Goal: Use online tool/utility: Utilize a website feature to perform a specific function

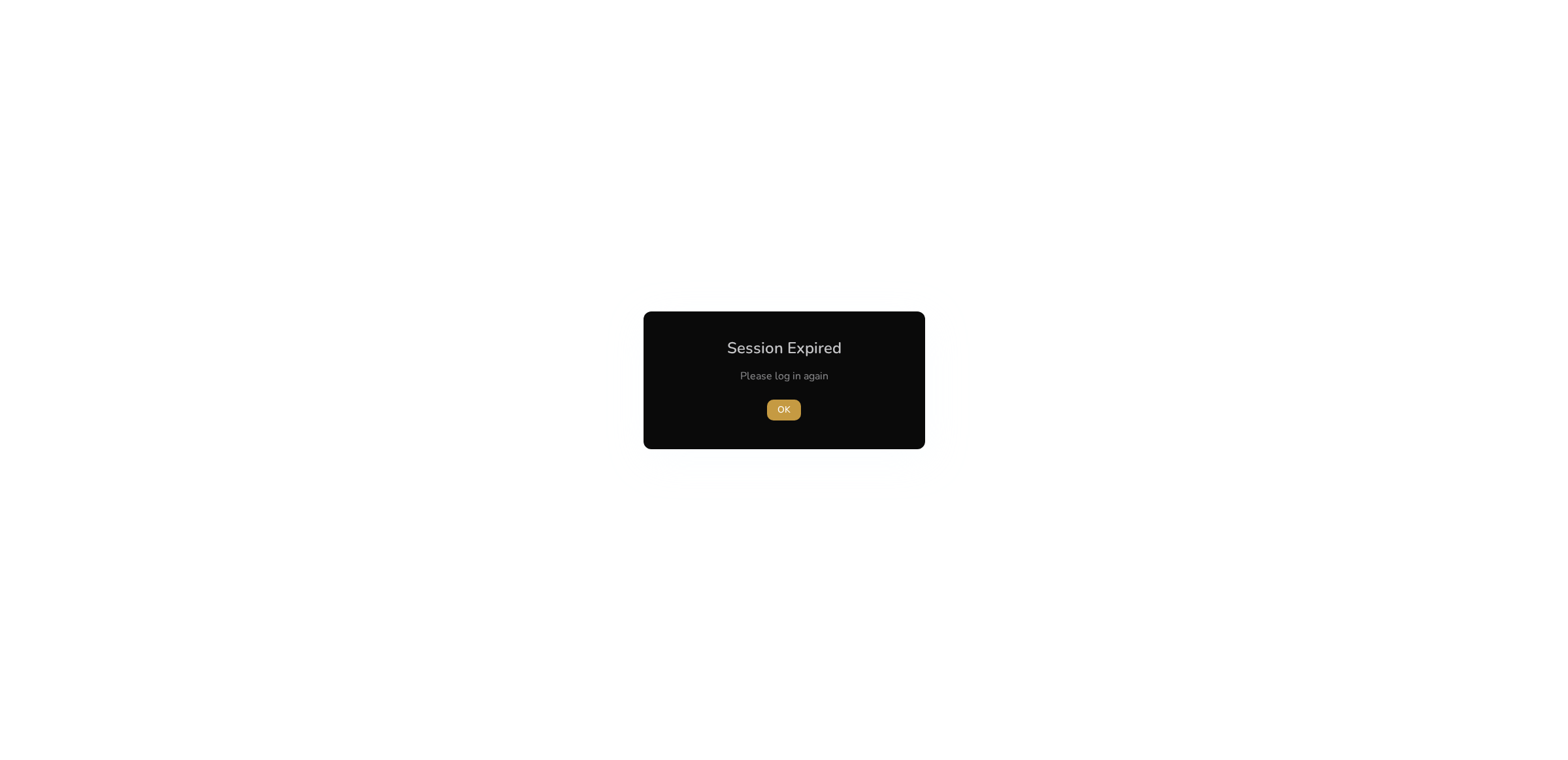
click at [777, 415] on span "button" at bounding box center [784, 410] width 34 height 31
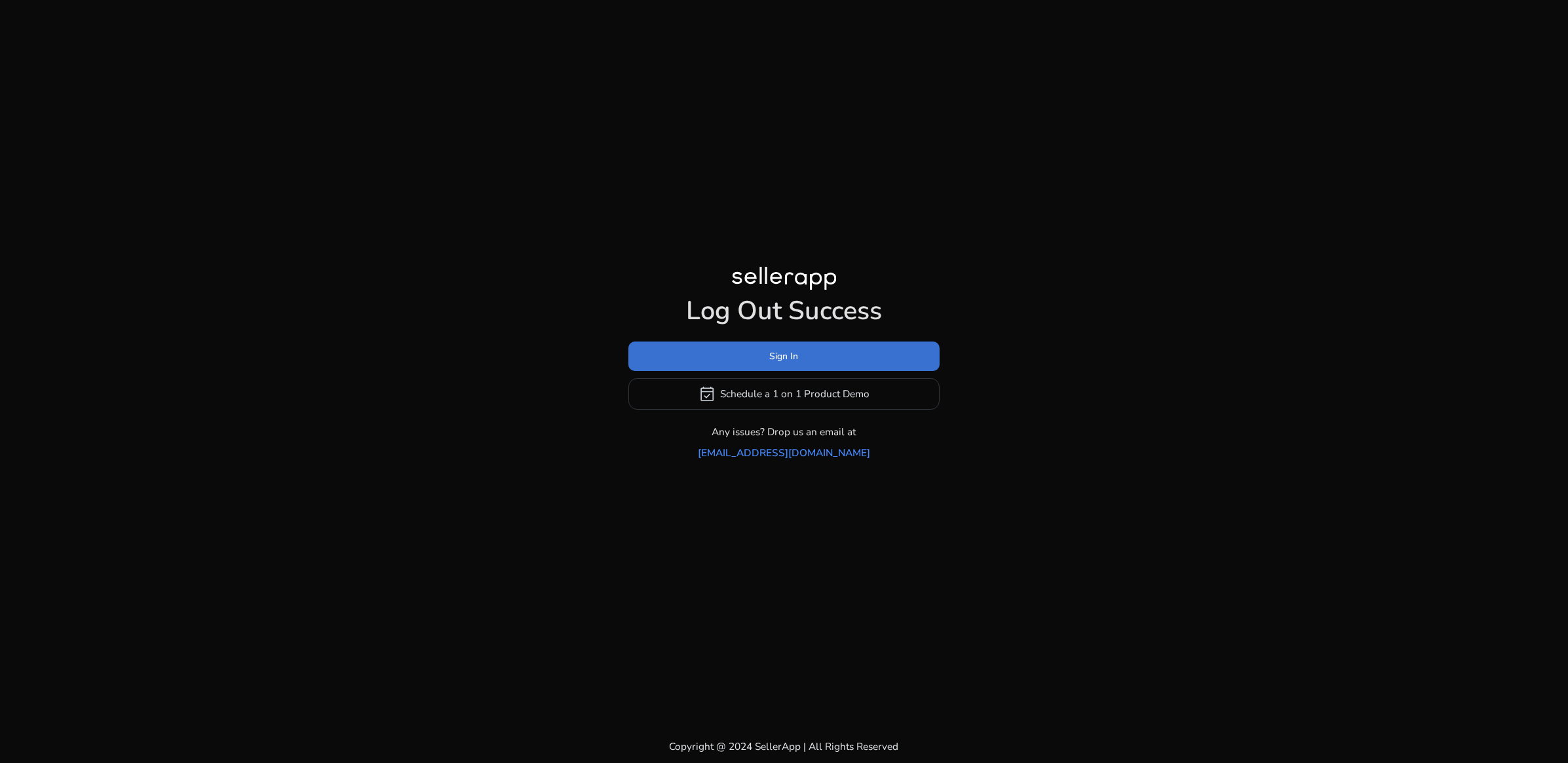
click at [819, 362] on span at bounding box center [784, 356] width 311 height 31
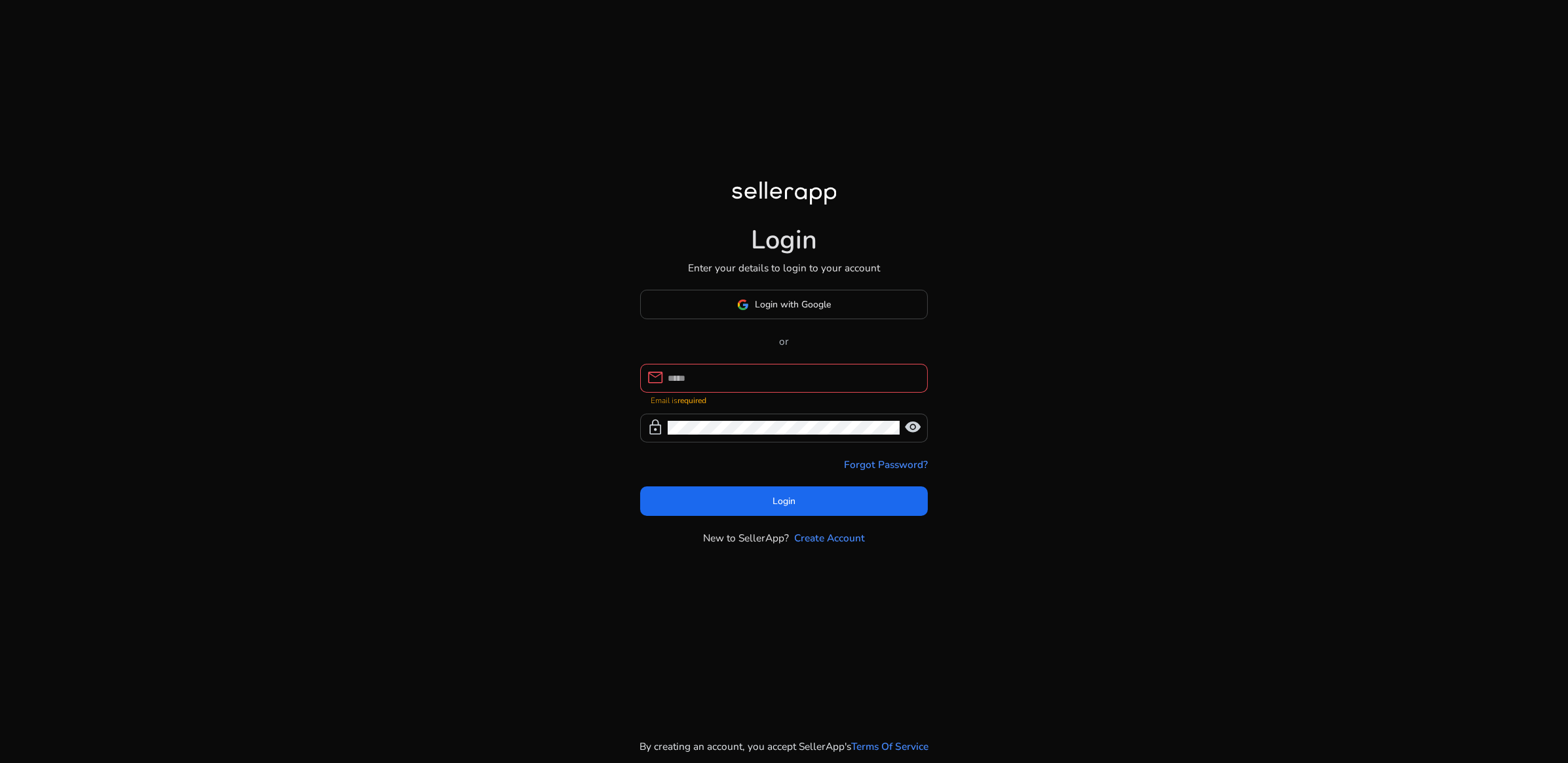
click at [787, 338] on div "Login with Google or mail Email is required lock visibility Forgot Password? Lo…" at bounding box center [784, 417] width 288 height 255
click at [790, 319] on span at bounding box center [784, 305] width 287 height 31
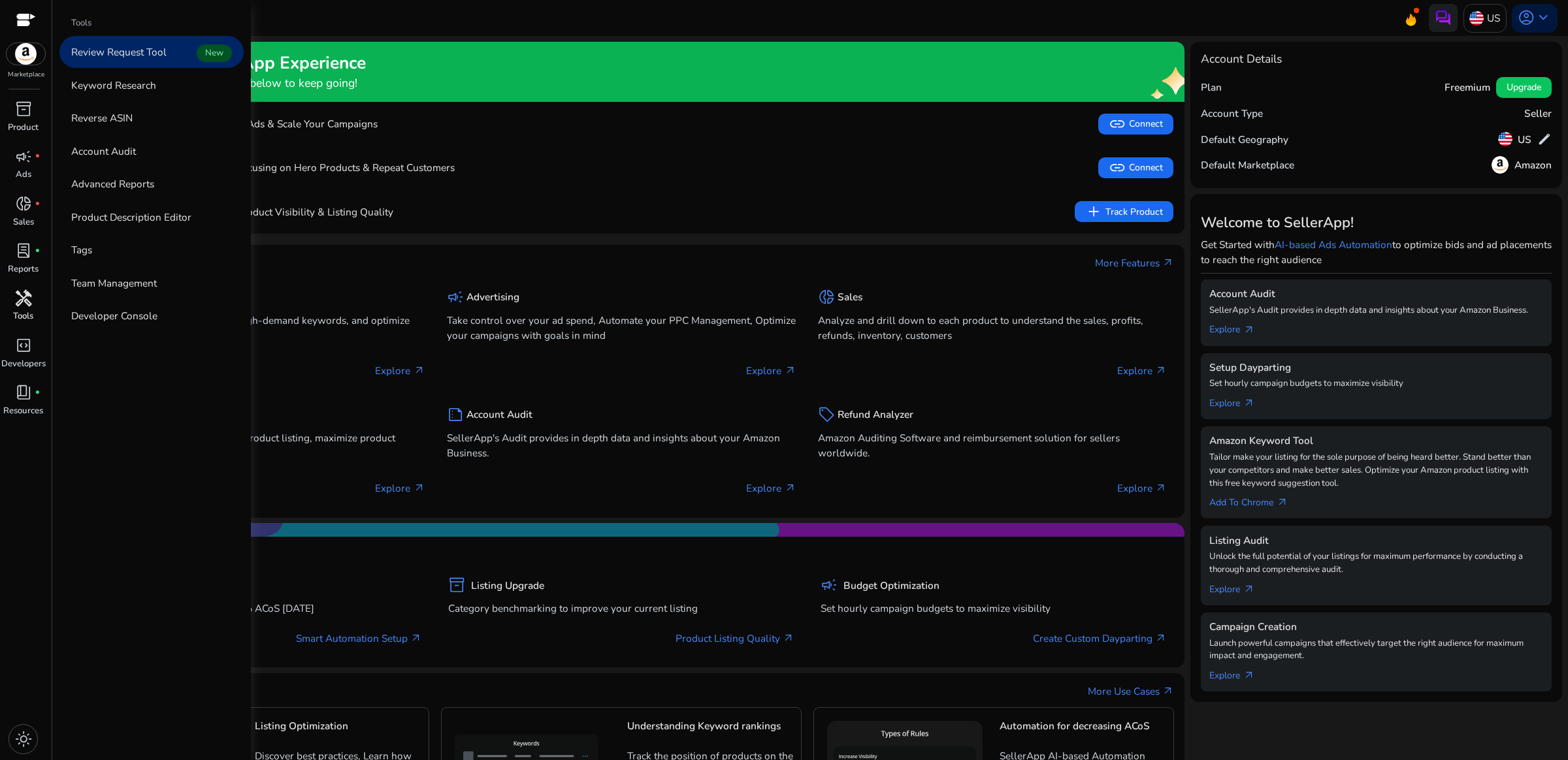
click at [29, 308] on div "handyman" at bounding box center [22, 298] width 40 height 23
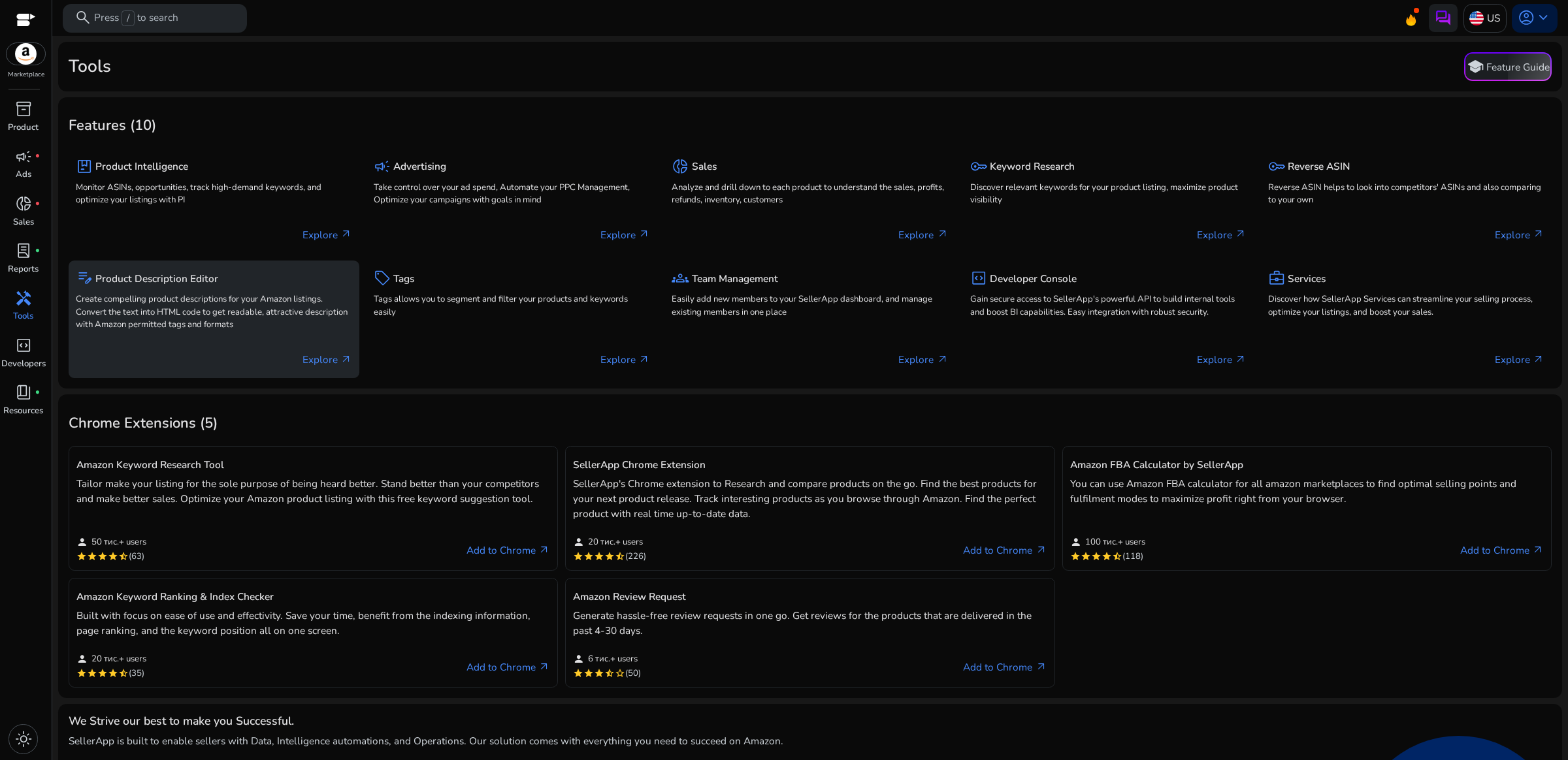
click at [275, 314] on p "Create compelling product descriptions for your Amazon listings. Convert the te…" at bounding box center [214, 313] width 276 height 39
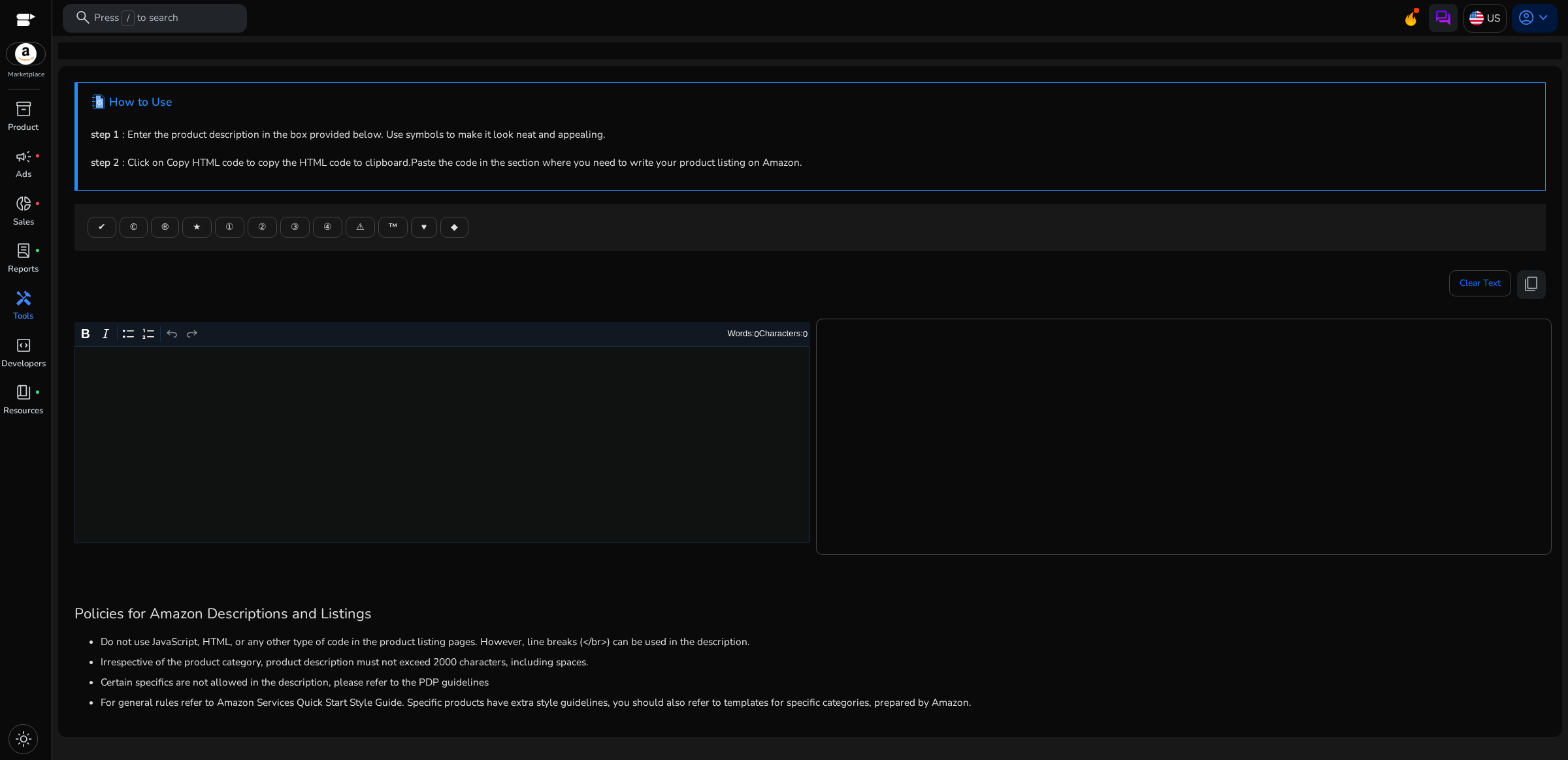
click at [390, 380] on div "Rich Text Editor. Editing area: main. Press Alt+0 for help." at bounding box center [443, 445] width 736 height 197
type textarea "**********"
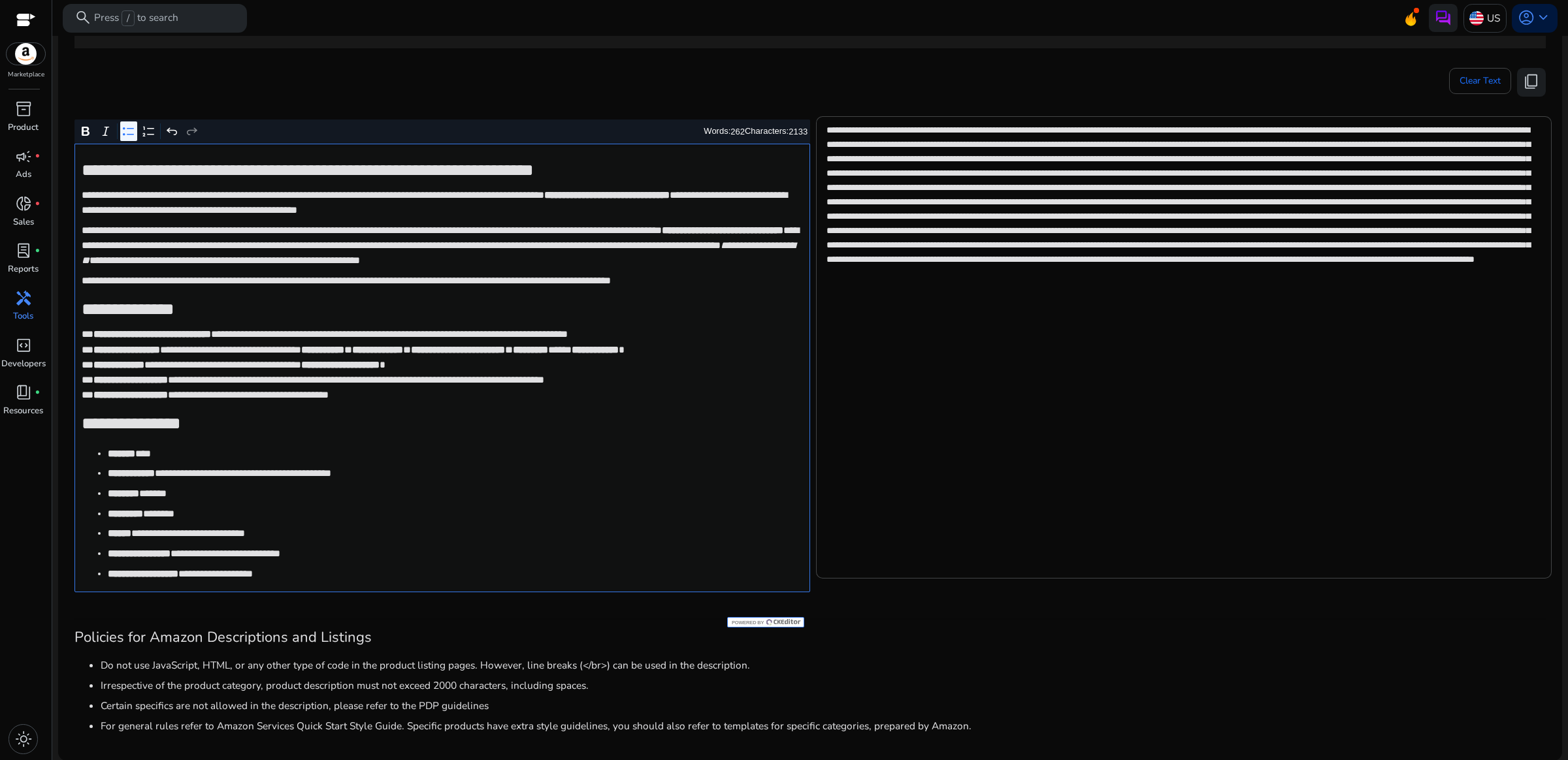
scroll to position [203, 0]
drag, startPoint x: 1524, startPoint y: 78, endPoint x: 1452, endPoint y: 71, distance: 72.3
click at [1525, 78] on span "content_copy" at bounding box center [1531, 81] width 17 height 17
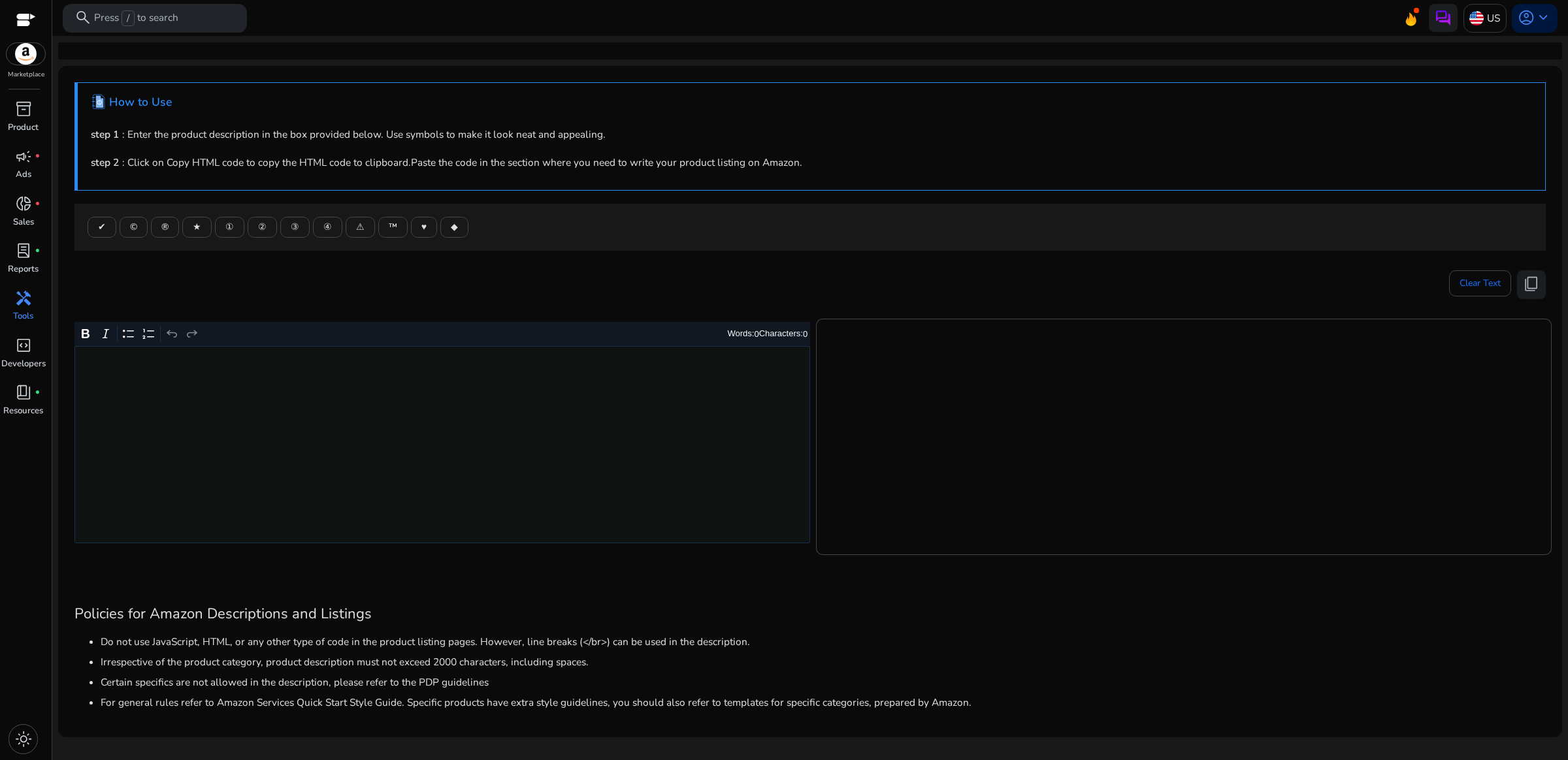
click at [644, 333] on mat-card ".st1{fill:#2c8af8}.st2{fill:#fcfeff} How to Use step 1 : Enter the product desc…" at bounding box center [810, 401] width 1504 height 671
click at [622, 366] on p "Rich Text Editor. Editing area: main. Press Alt+0 for help." at bounding box center [442, 363] width 721 height 15
type textarea "**********"
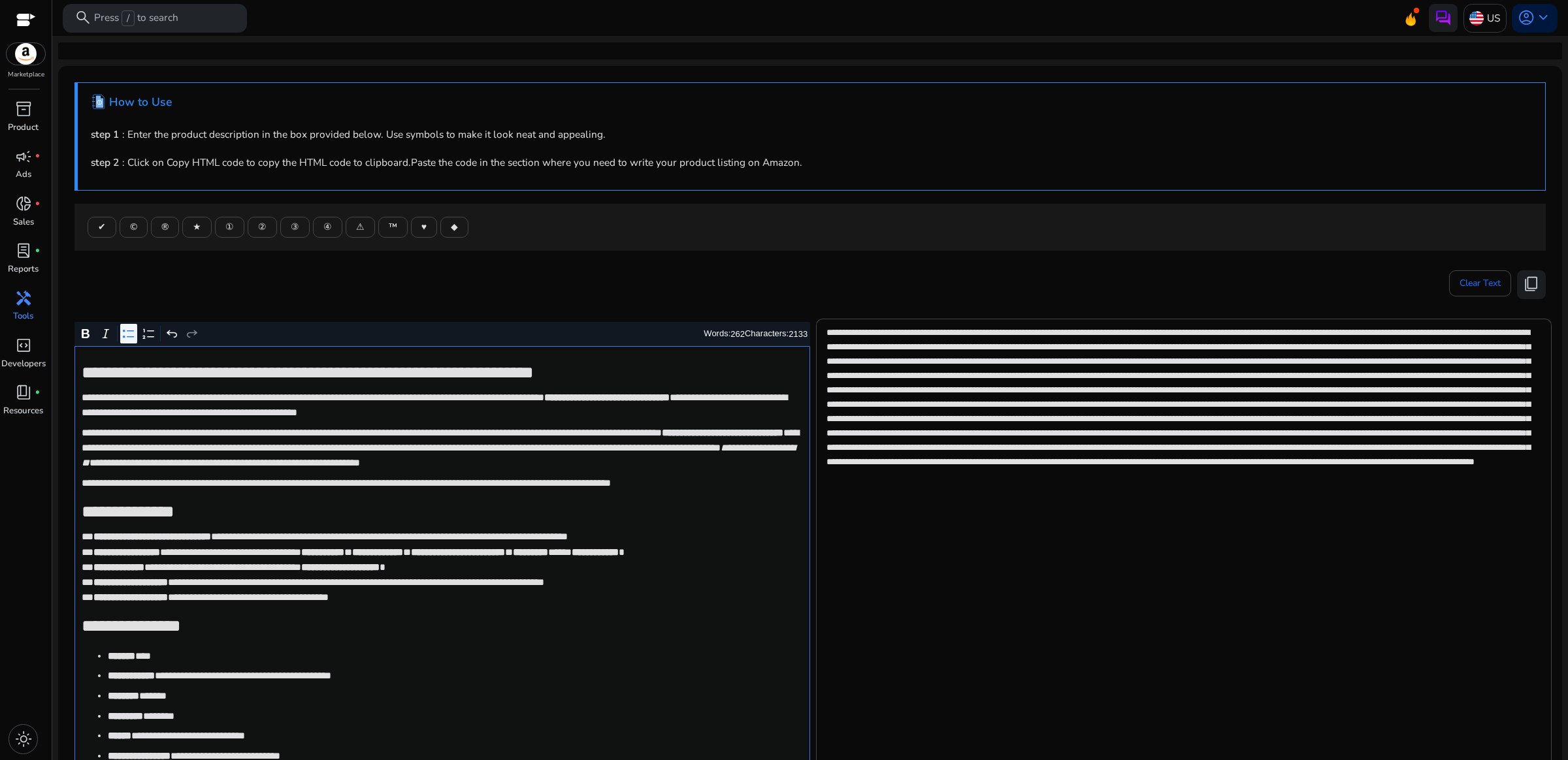
scroll to position [43, 0]
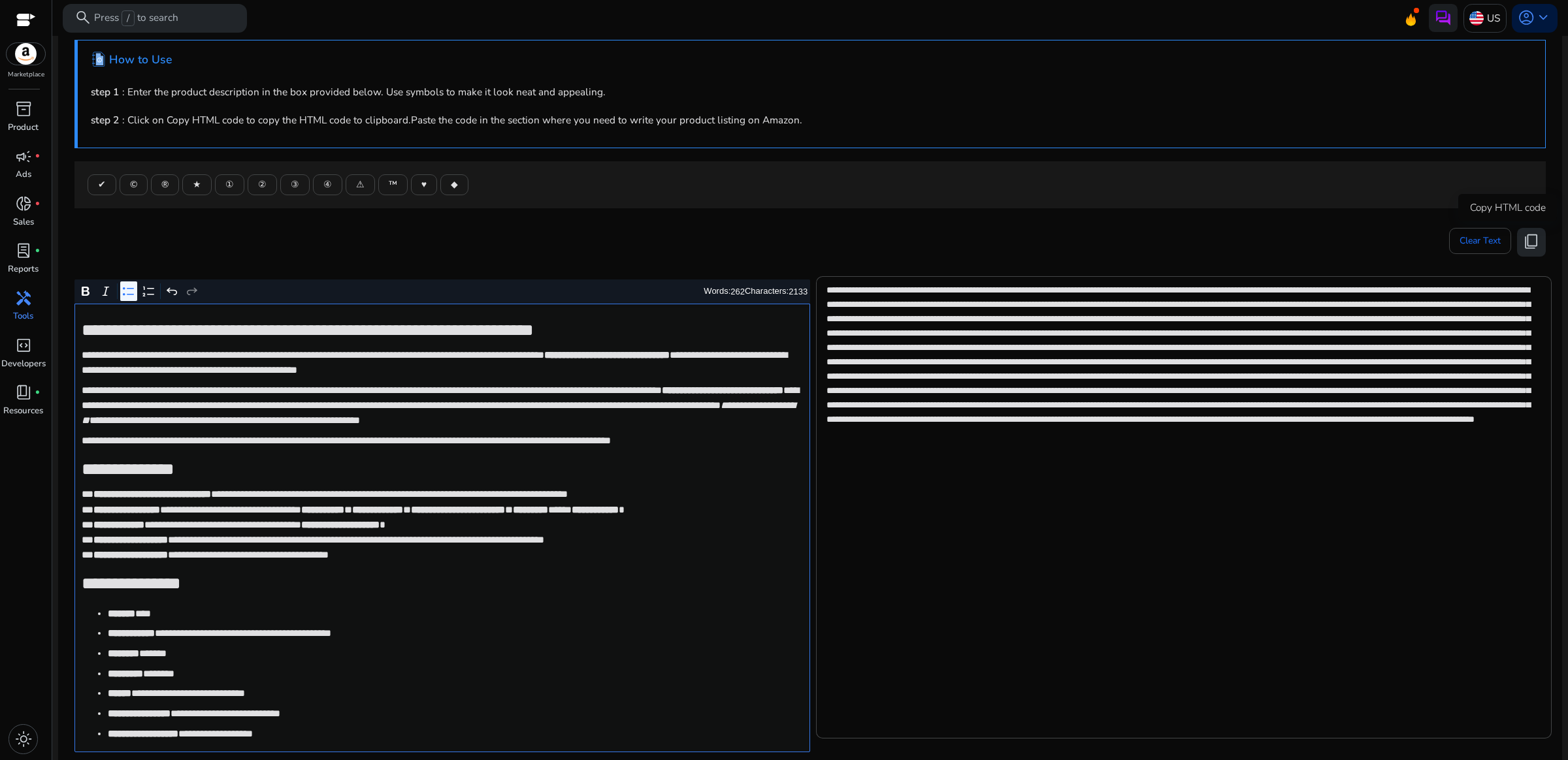
click at [1525, 241] on span "content_copy" at bounding box center [1531, 242] width 17 height 17
